Goal: Information Seeking & Learning: Learn about a topic

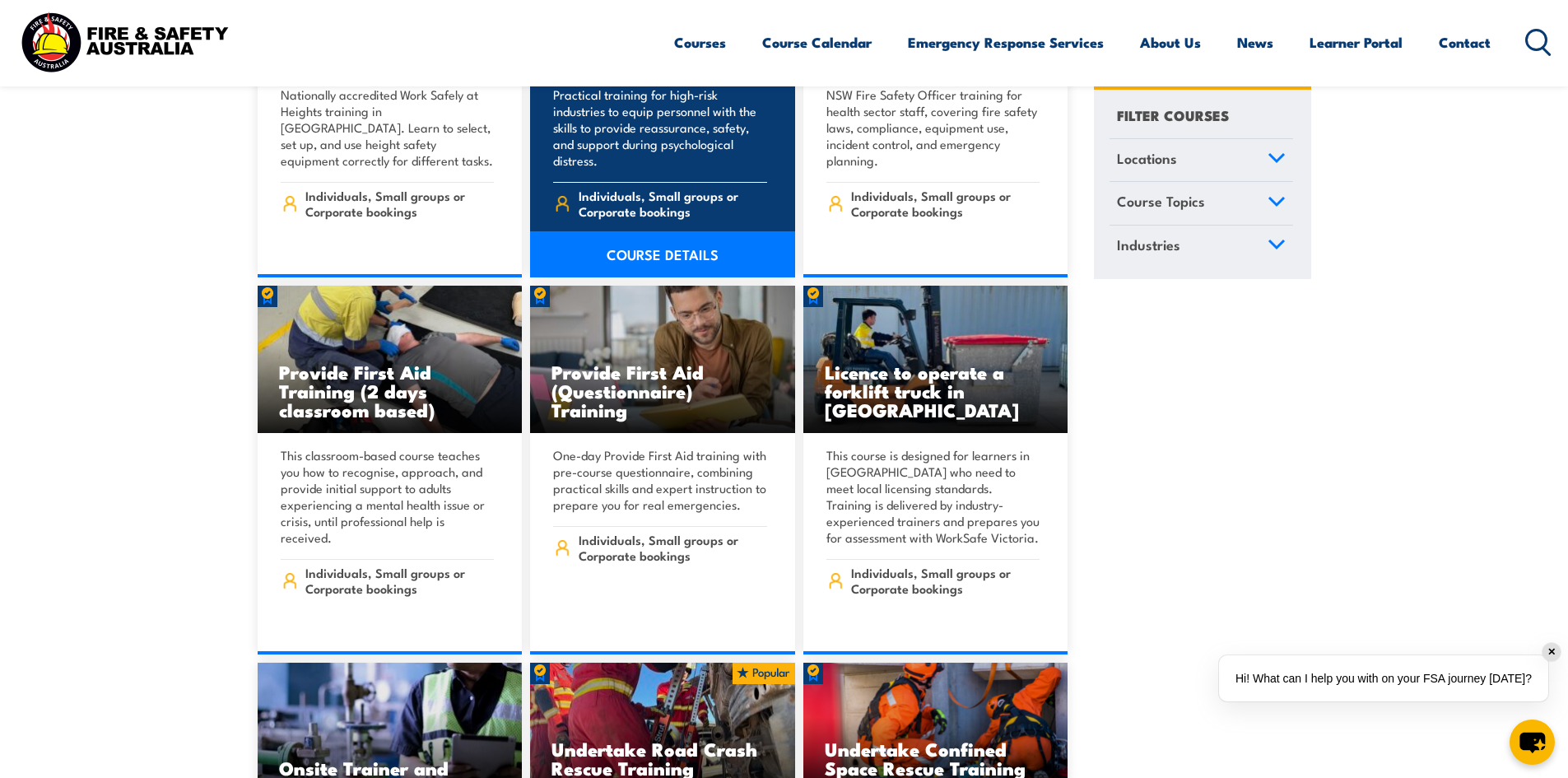
scroll to position [494, 0]
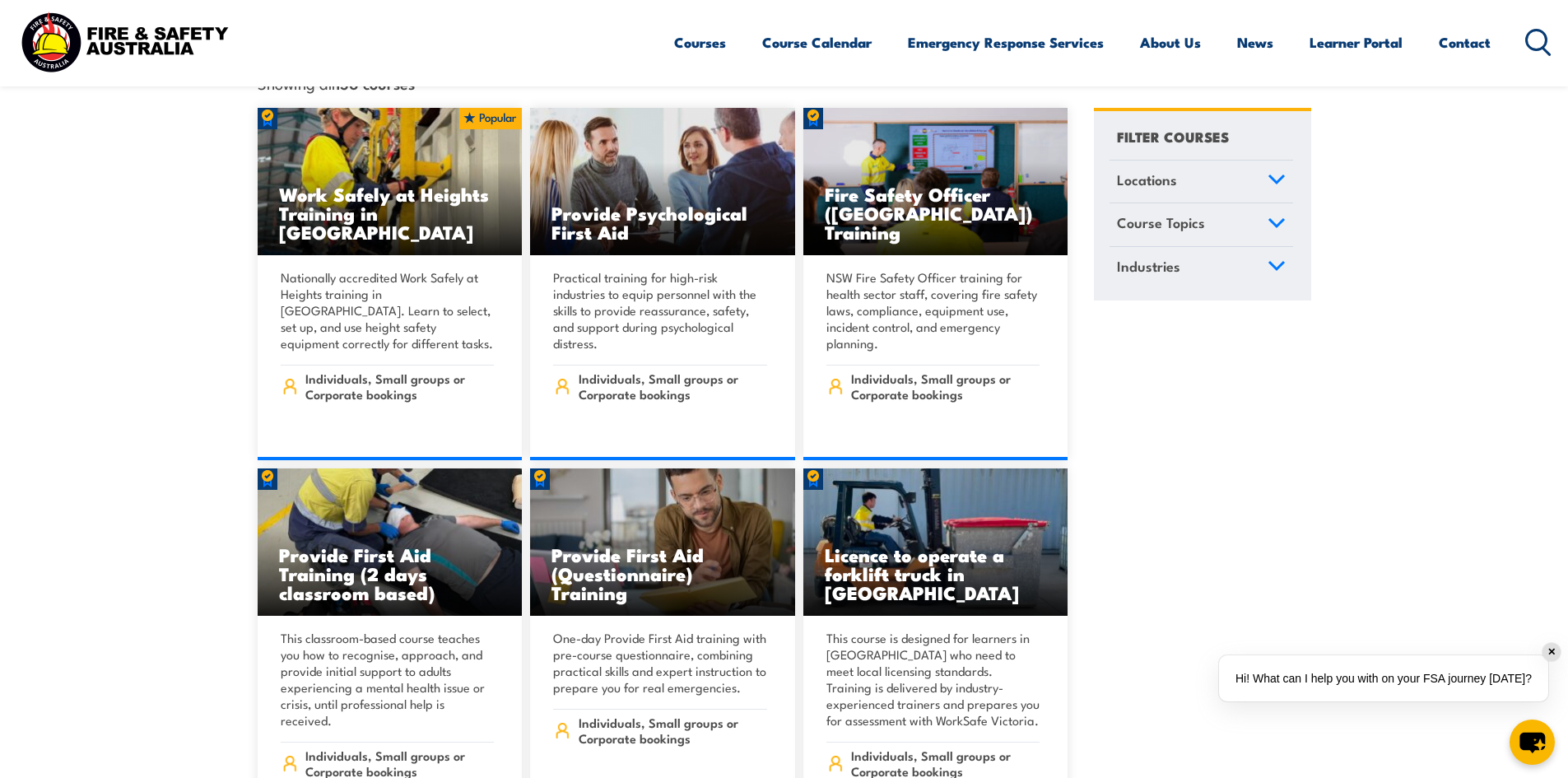
click at [1280, 174] on icon at bounding box center [1276, 180] width 18 height 12
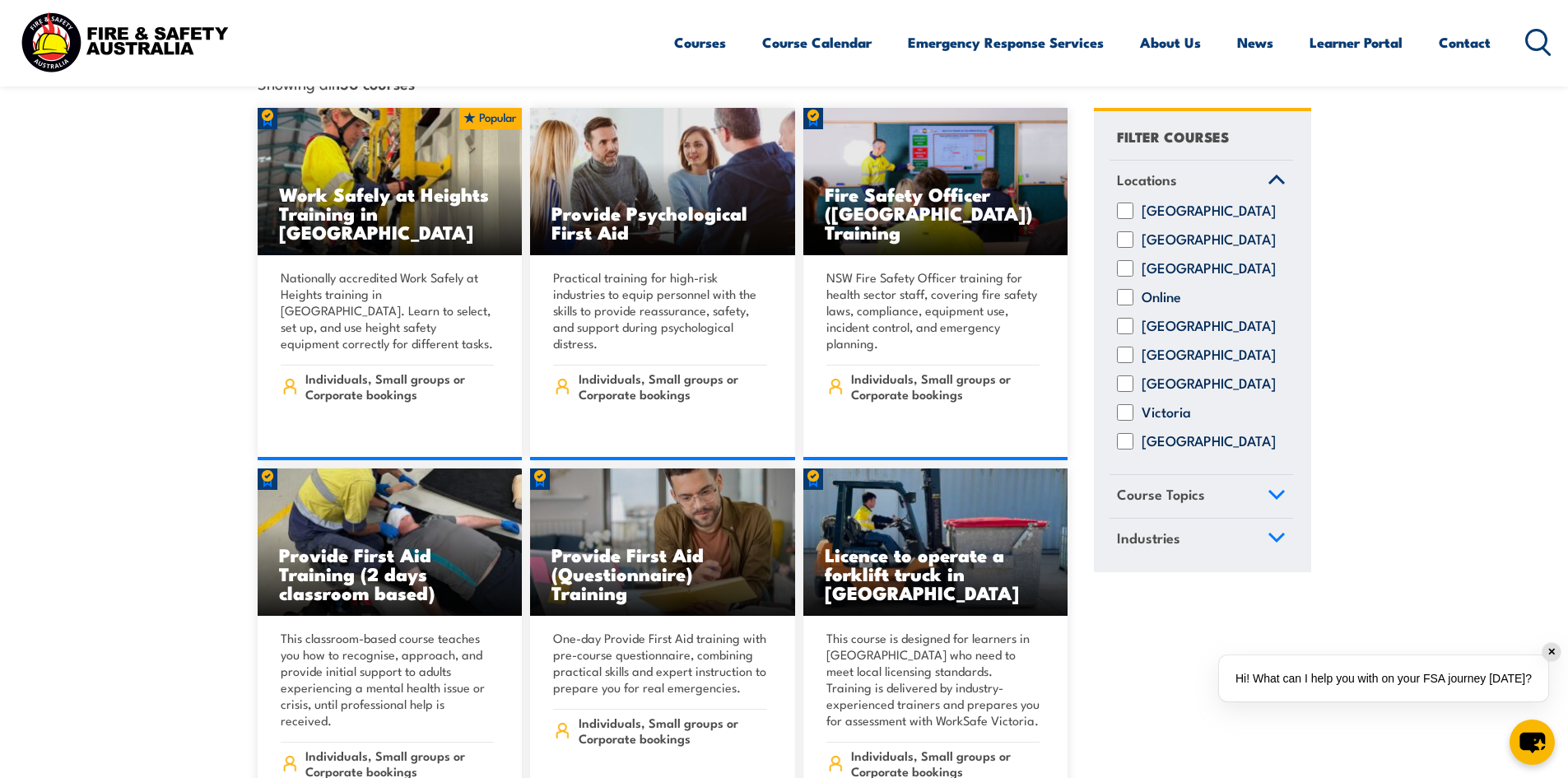
click at [1127, 355] on input "[GEOGRAPHIC_DATA]" at bounding box center [1124, 354] width 16 height 16
checkbox input "true"
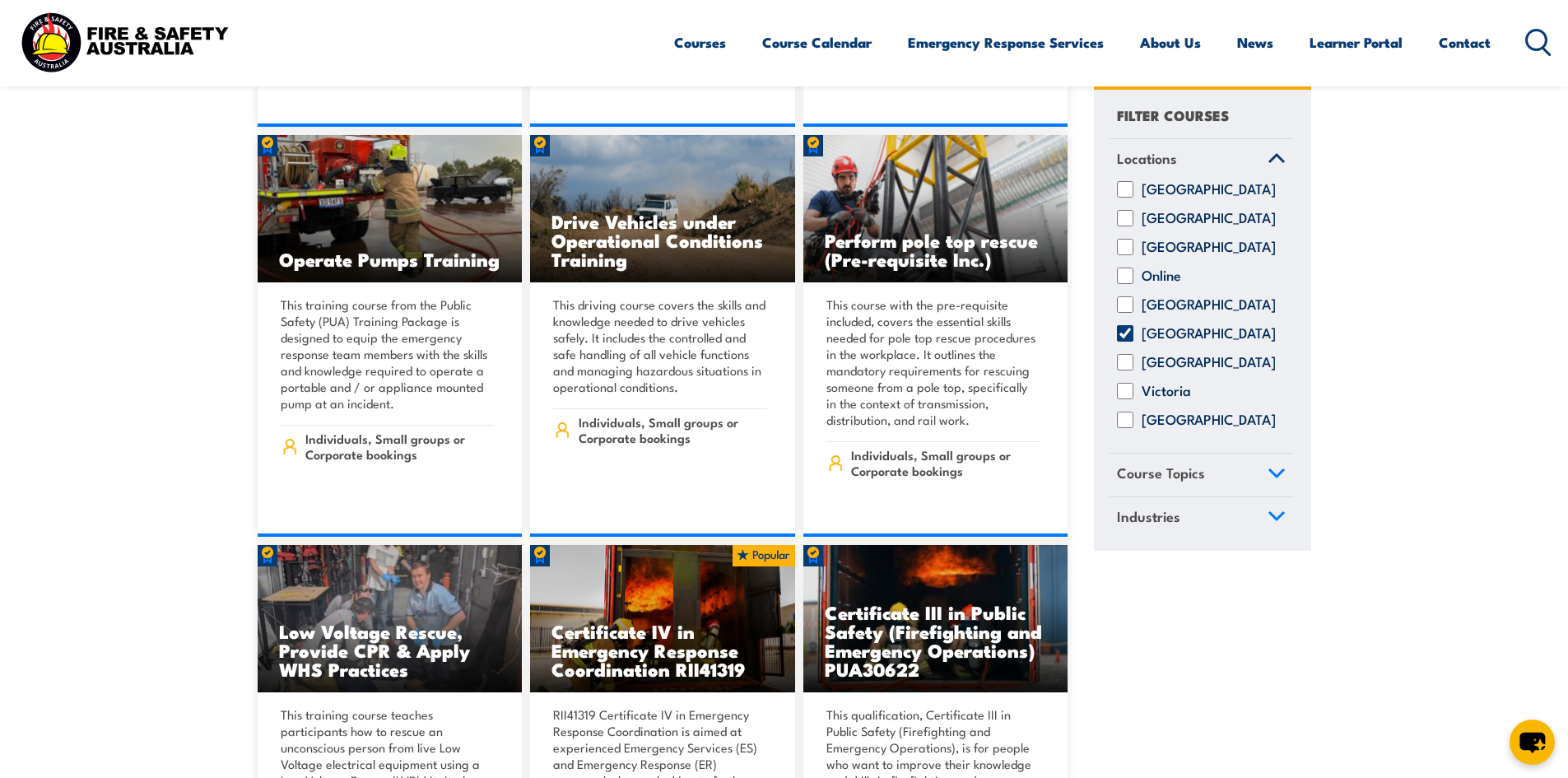
scroll to position [2469, 0]
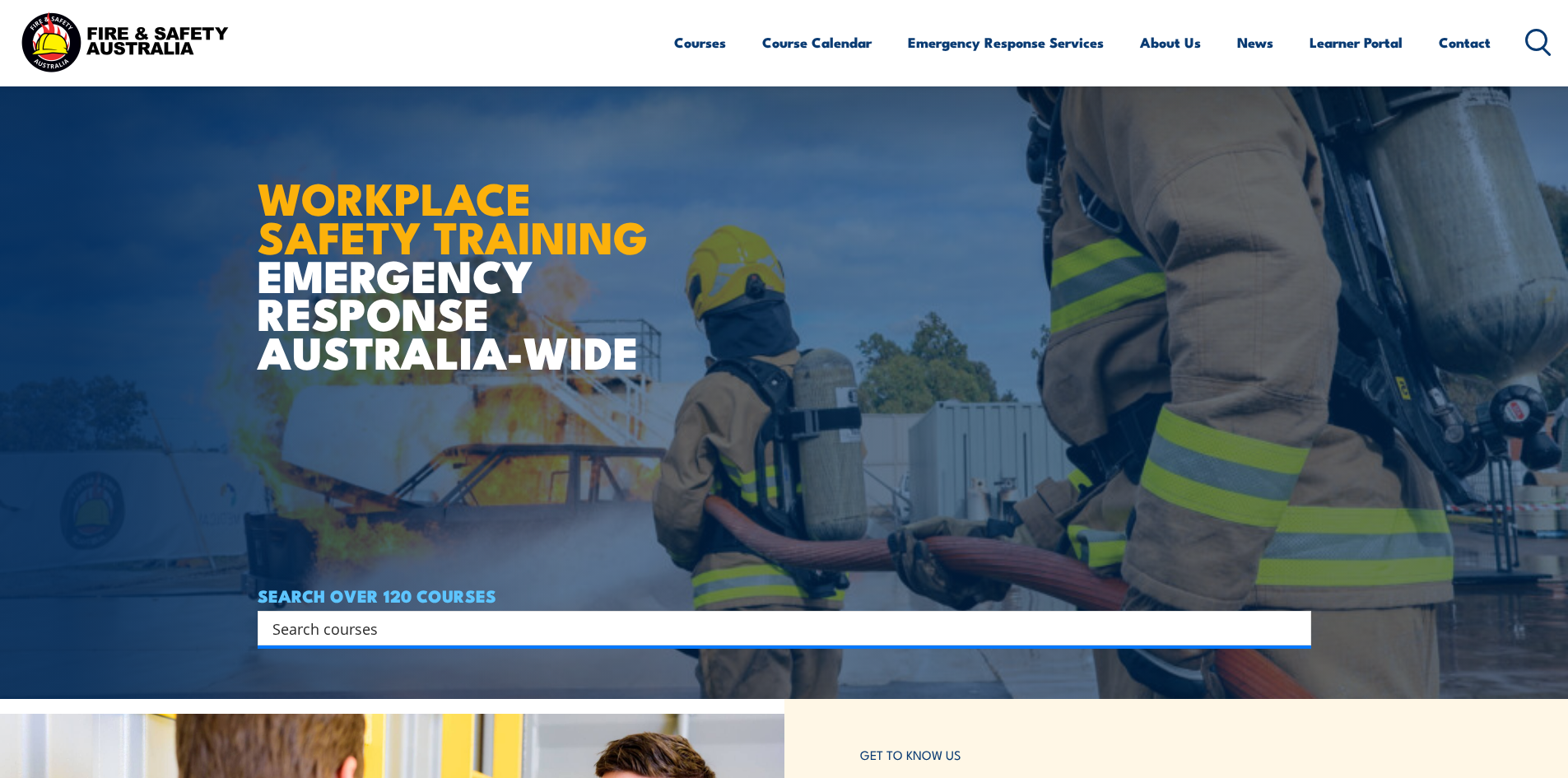
scroll to position [329, 0]
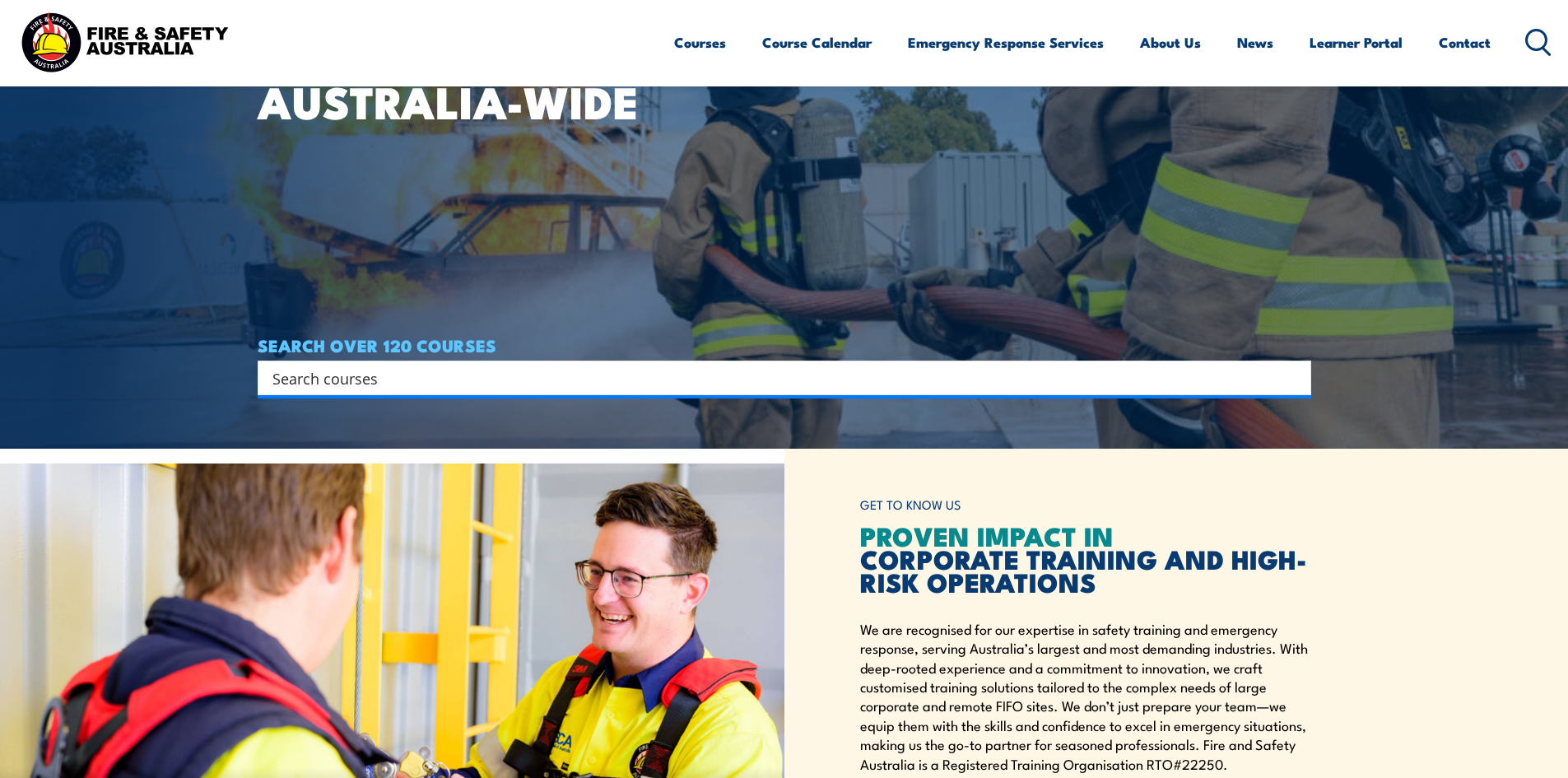
click at [474, 383] on input "Search input" at bounding box center [774, 378] width 1003 height 25
paste input "PUAFER005"
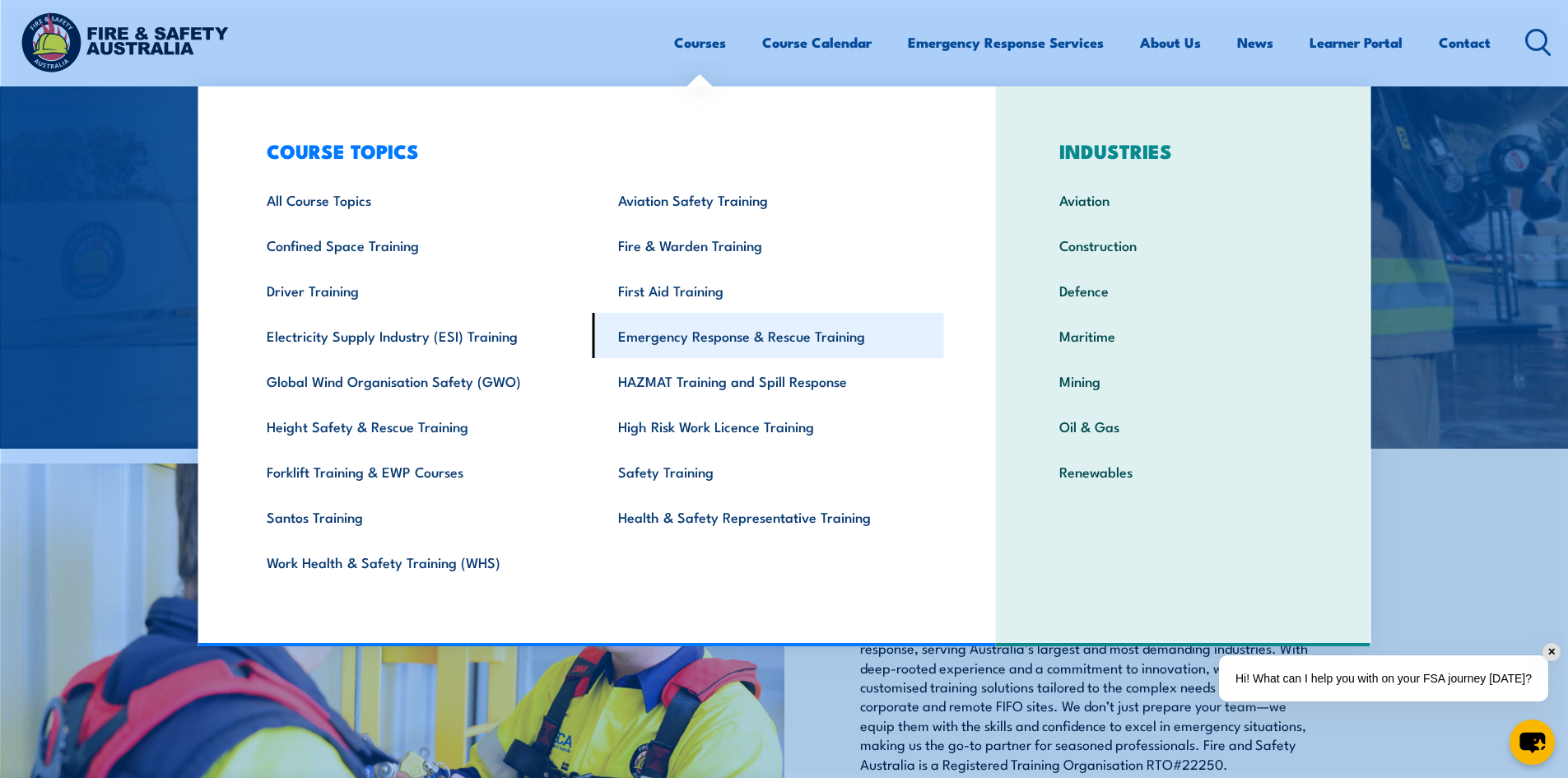
type input "PUAFER005"
click at [793, 333] on link "Emergency Response & Rescue Training" at bounding box center [768, 335] width 351 height 45
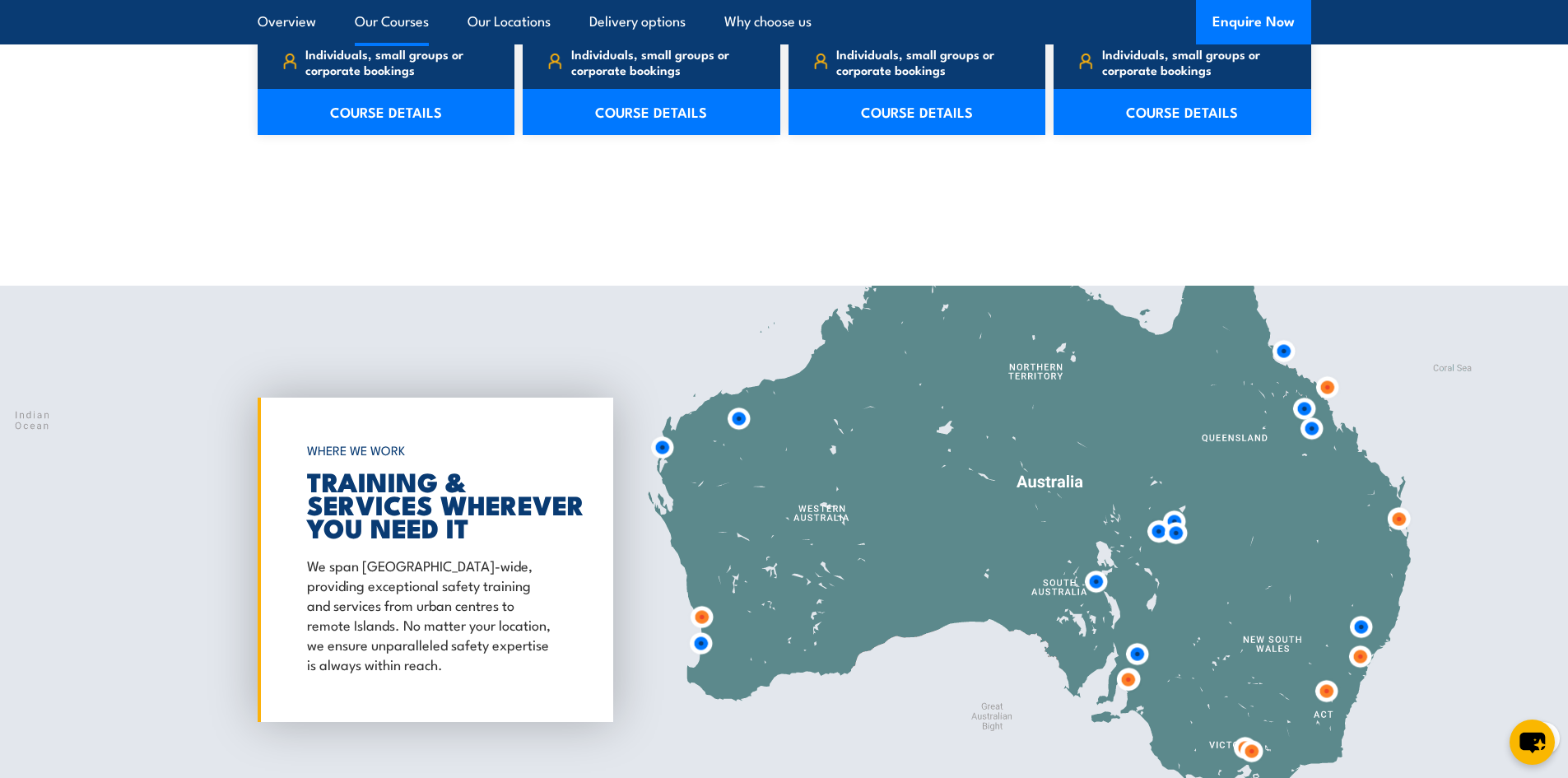
scroll to position [3374, 0]
